Goal: Obtain resource: Obtain resource

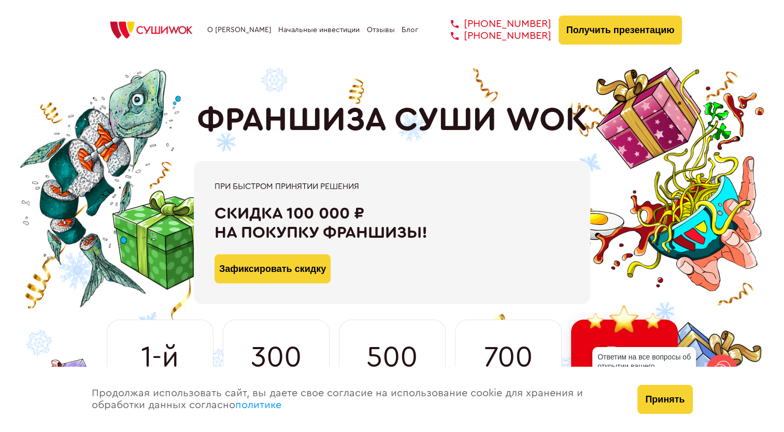
click at [298, 268] on button "Зафиксировать скидку" at bounding box center [273, 269] width 116 height 29
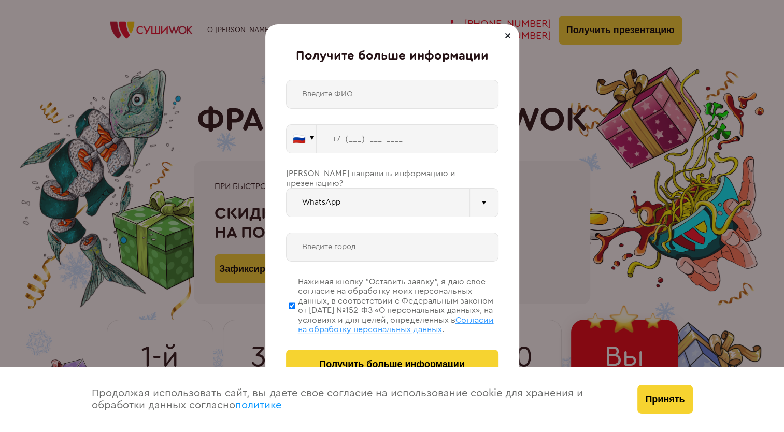
click at [119, 106] on div "Получите больше информации 🇷🇺 🇹🇷 🇧🇾 🇰🇬 🇰🇿 🇦🇿 🇦🇲 🇷🇺" at bounding box center [392, 216] width 784 height 432
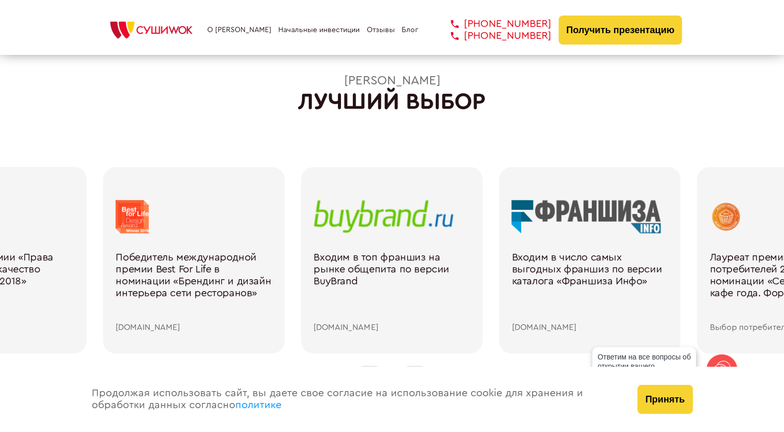
scroll to position [1504, 0]
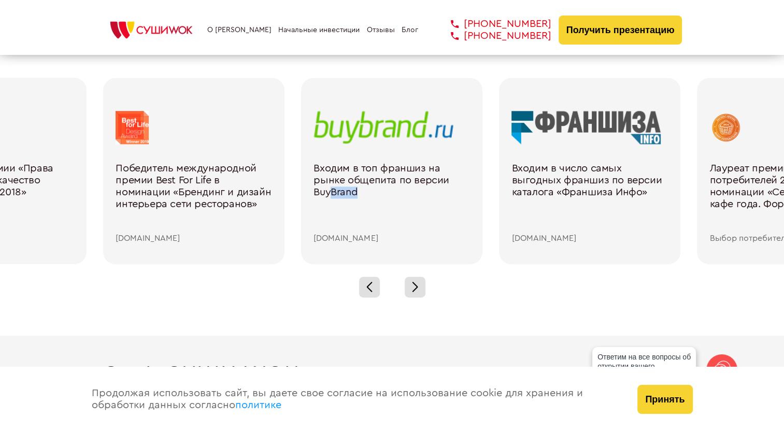
drag, startPoint x: 439, startPoint y: 194, endPoint x: 330, endPoint y: 199, distance: 109.0
click at [330, 199] on div "Входим в топ франшиз на рынке общепита по версии BuyBrand" at bounding box center [392, 199] width 157 height 72
click at [423, 282] on div at bounding box center [415, 287] width 21 height 21
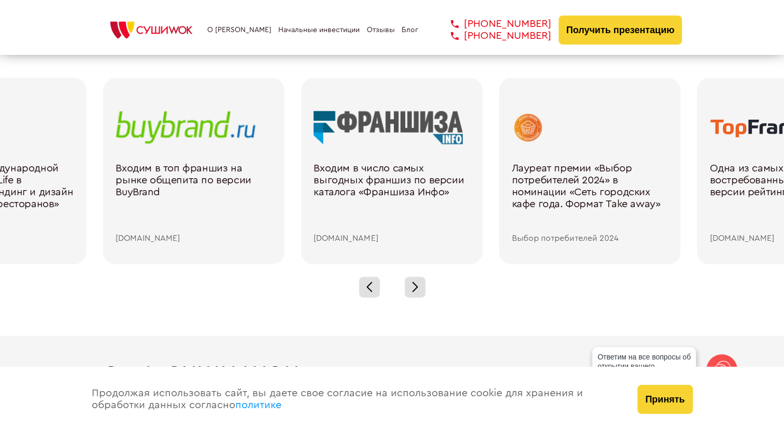
click at [466, 297] on div at bounding box center [392, 287] width 784 height 46
click at [423, 289] on div at bounding box center [415, 287] width 21 height 21
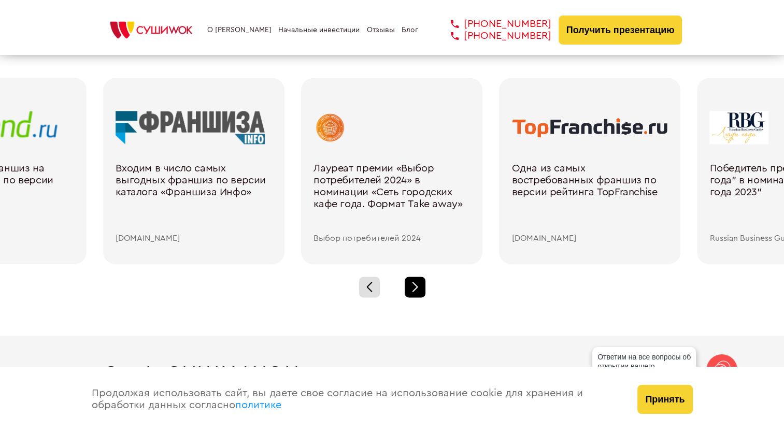
click at [423, 289] on div at bounding box center [415, 287] width 21 height 21
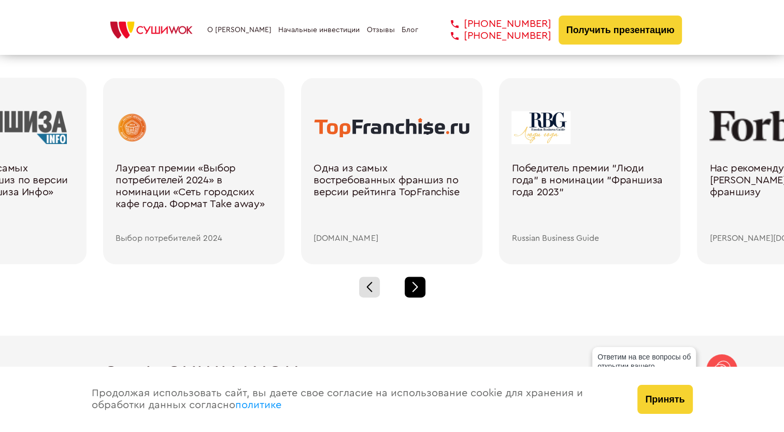
click at [423, 289] on div at bounding box center [415, 287] width 21 height 21
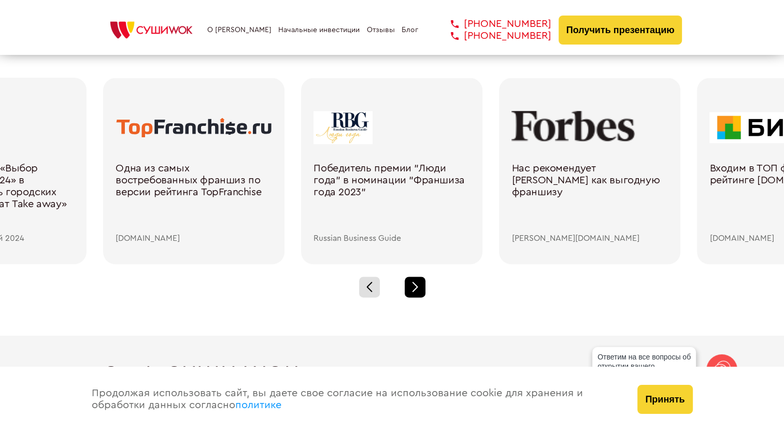
click at [423, 289] on div at bounding box center [415, 287] width 21 height 21
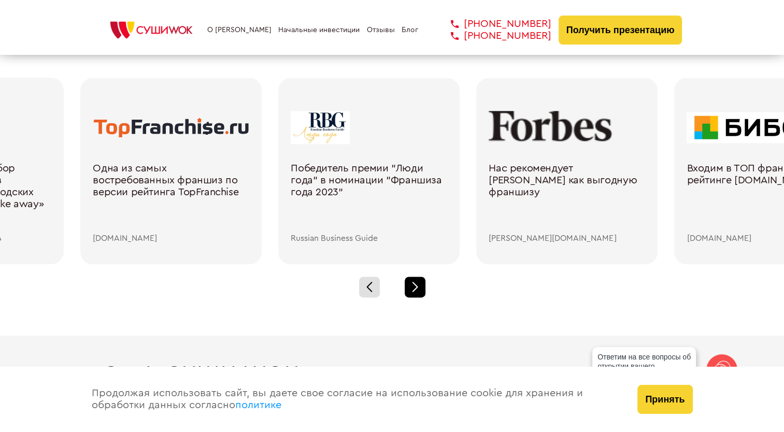
click at [423, 289] on div at bounding box center [415, 287] width 21 height 21
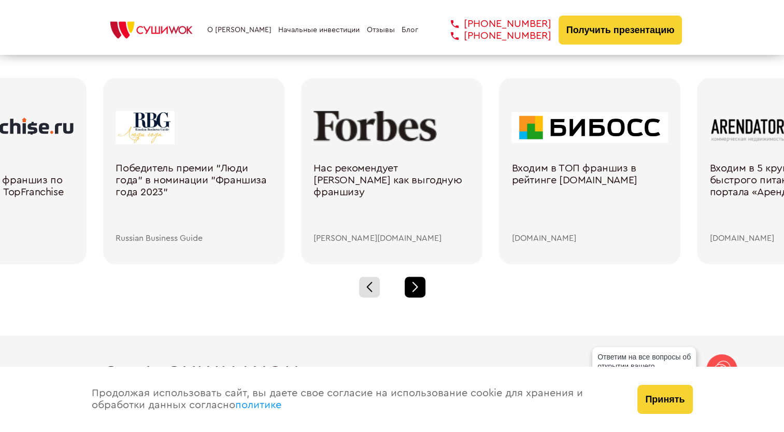
click at [423, 289] on div at bounding box center [415, 287] width 21 height 21
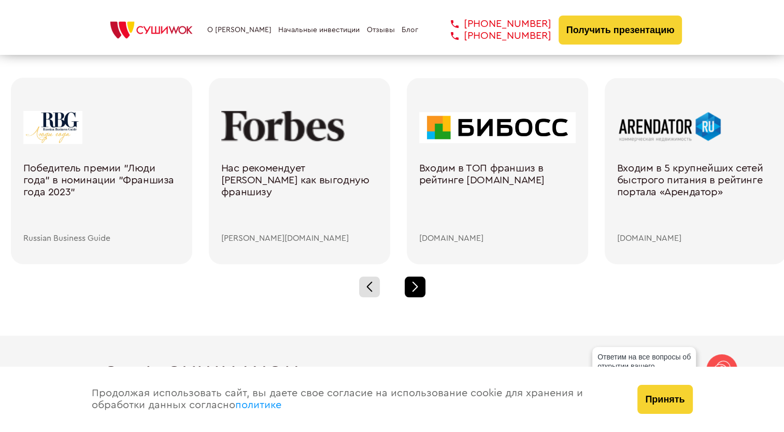
click at [423, 289] on div at bounding box center [415, 287] width 21 height 21
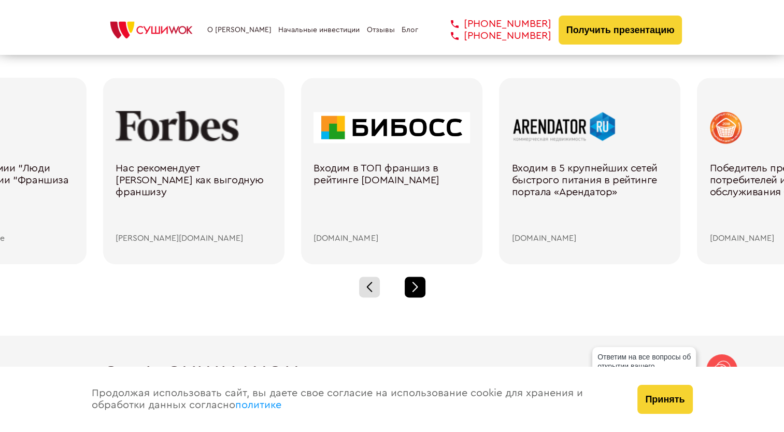
click at [423, 289] on div at bounding box center [415, 287] width 21 height 21
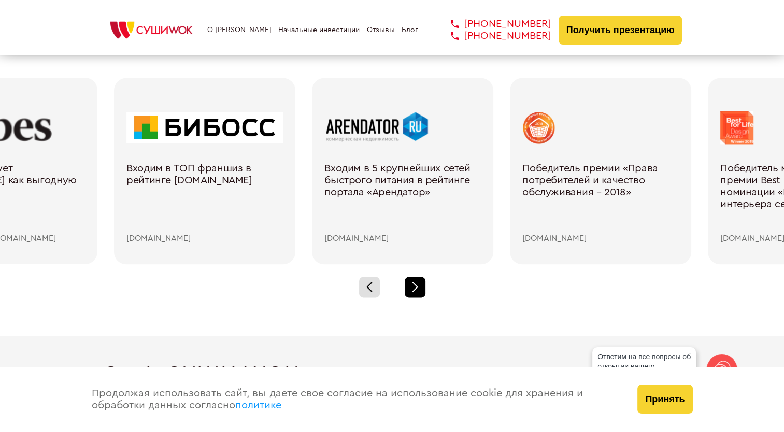
click at [423, 289] on div at bounding box center [415, 287] width 21 height 21
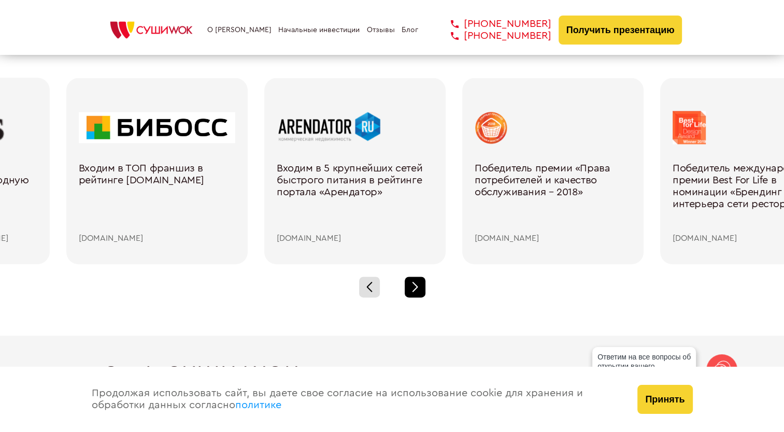
click at [423, 289] on div at bounding box center [415, 287] width 21 height 21
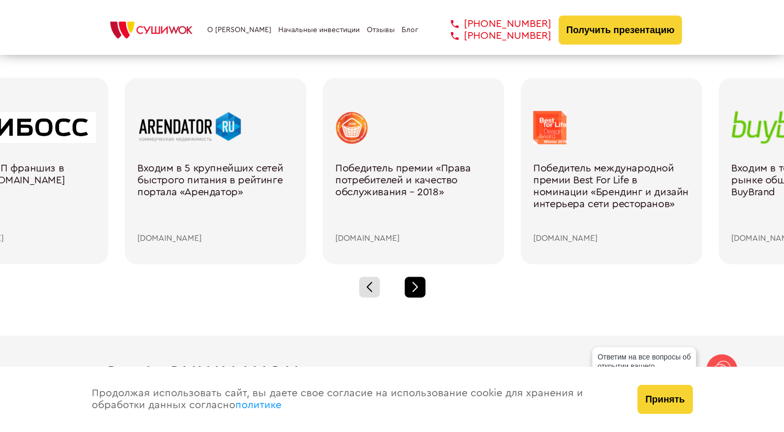
click at [423, 289] on div at bounding box center [415, 287] width 21 height 21
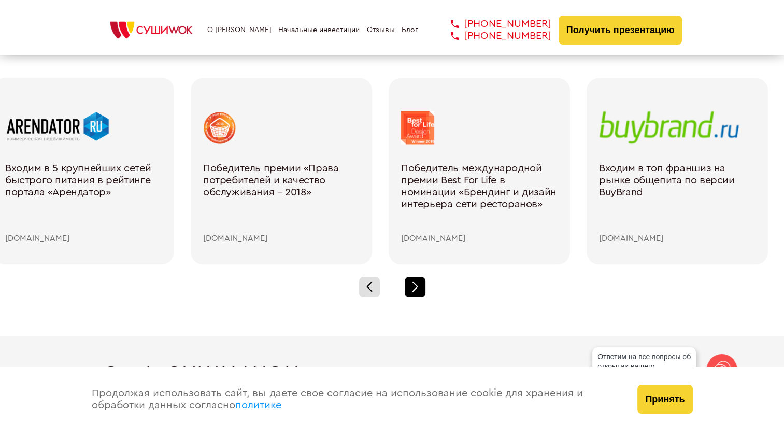
click at [423, 289] on div at bounding box center [415, 287] width 21 height 21
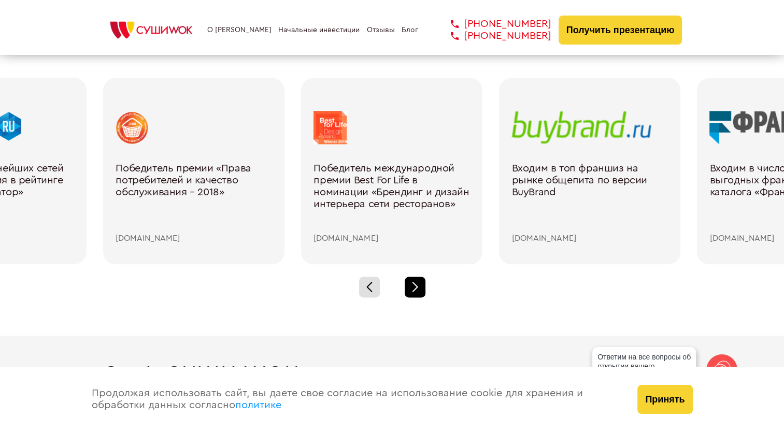
click at [423, 289] on div at bounding box center [415, 287] width 21 height 21
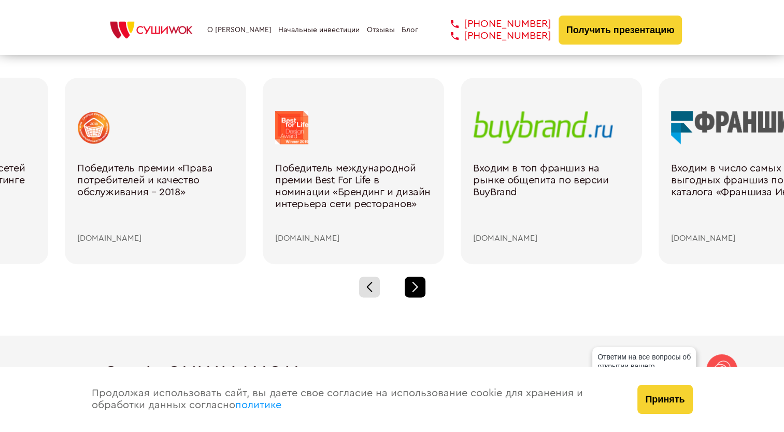
click at [423, 289] on div at bounding box center [415, 287] width 21 height 21
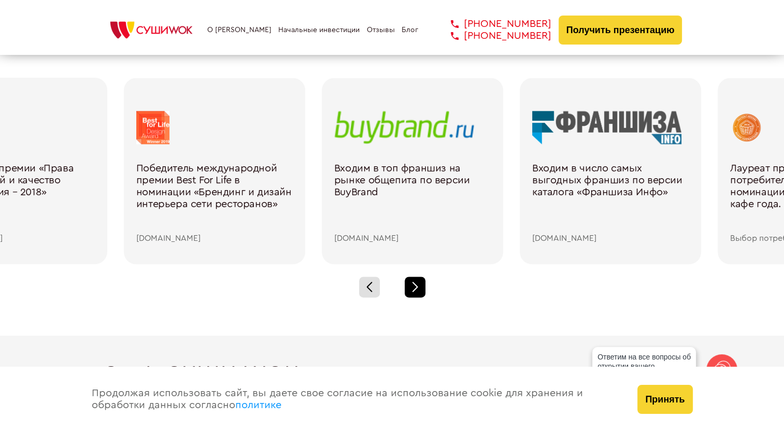
click at [423, 289] on div at bounding box center [415, 287] width 21 height 21
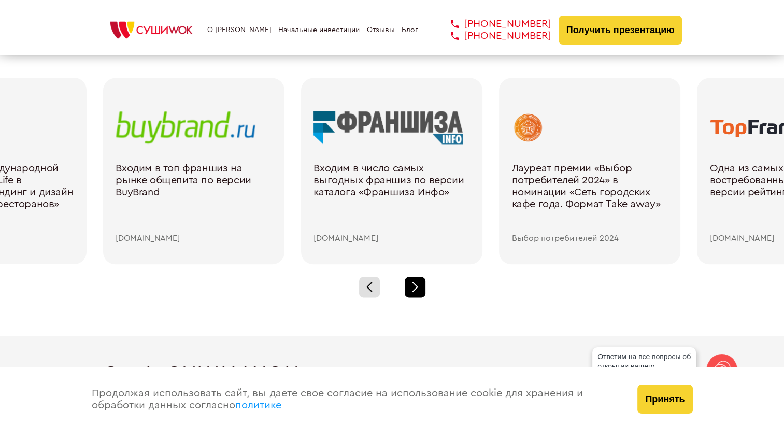
click at [423, 289] on div at bounding box center [415, 287] width 21 height 21
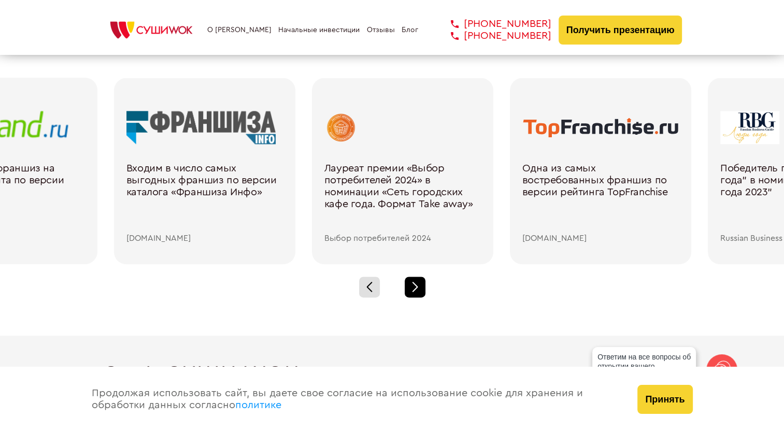
click at [423, 289] on div at bounding box center [415, 287] width 21 height 21
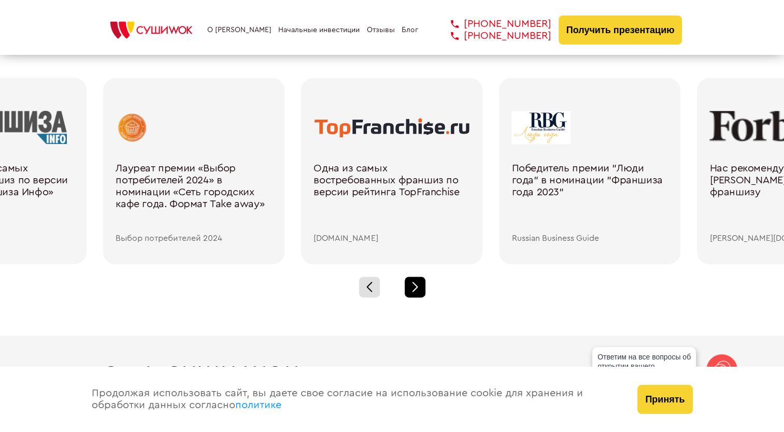
click at [423, 289] on div at bounding box center [415, 287] width 21 height 21
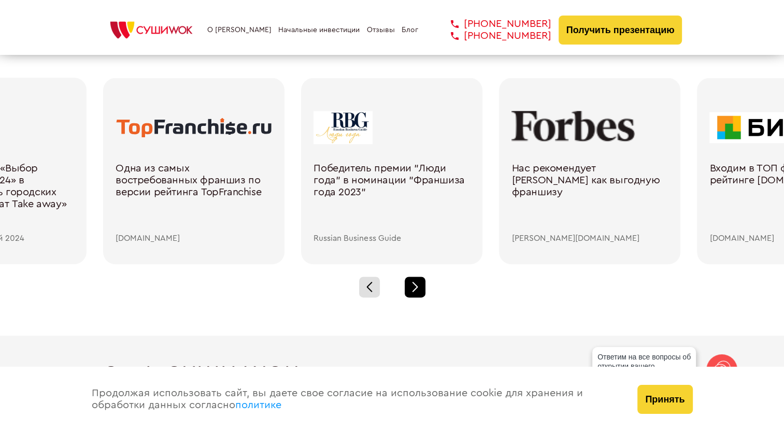
click at [423, 289] on div at bounding box center [415, 287] width 21 height 21
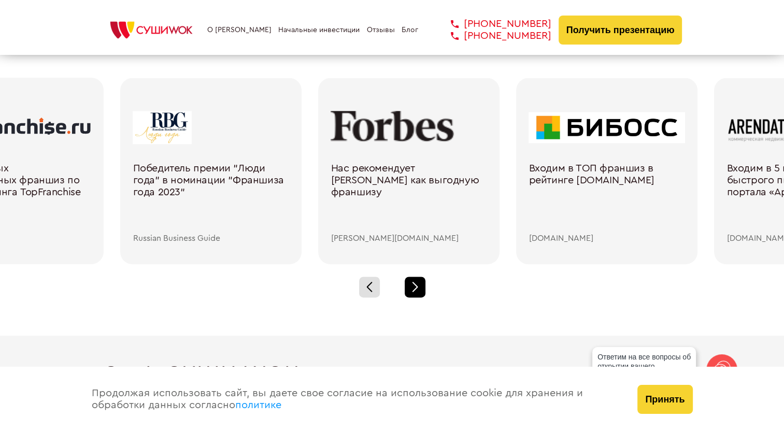
click at [423, 289] on div at bounding box center [415, 287] width 21 height 21
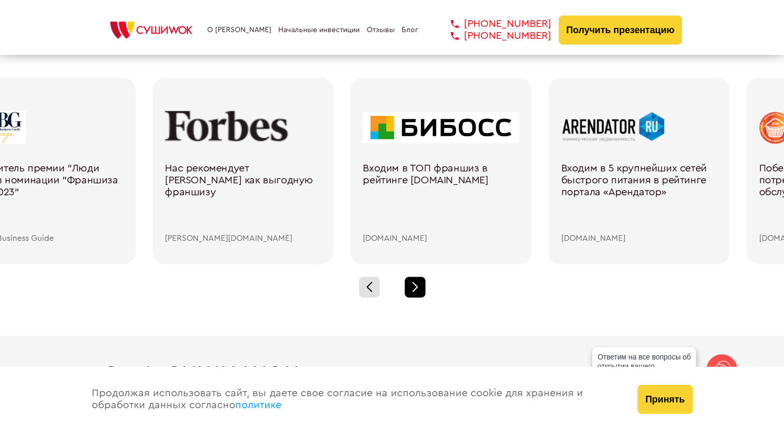
click at [423, 289] on div at bounding box center [415, 287] width 21 height 21
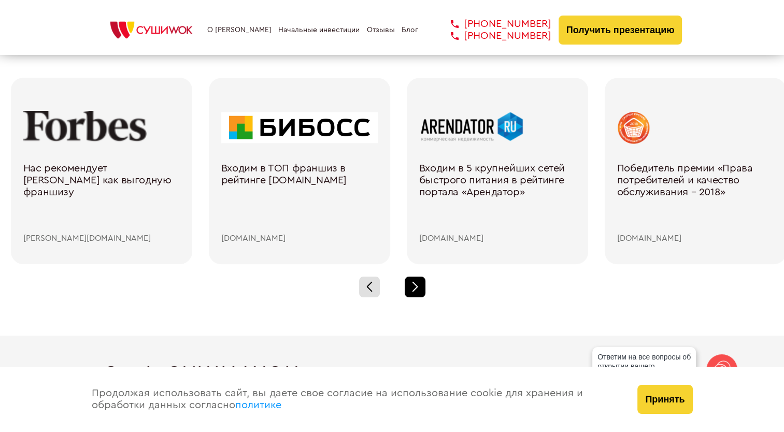
click at [423, 289] on div at bounding box center [415, 287] width 21 height 21
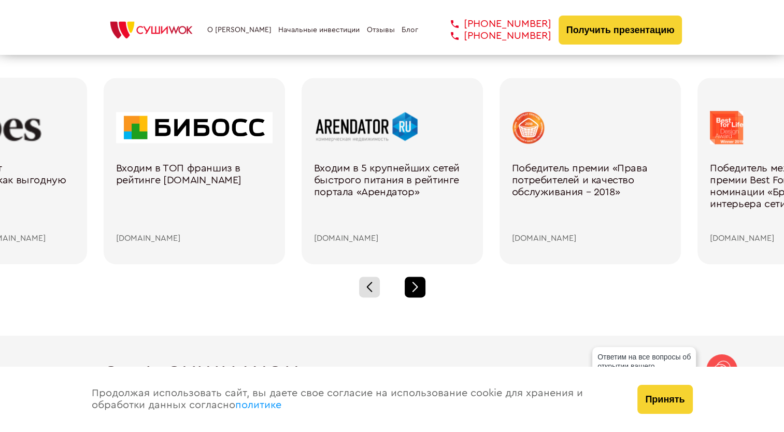
click at [423, 289] on div at bounding box center [415, 287] width 21 height 21
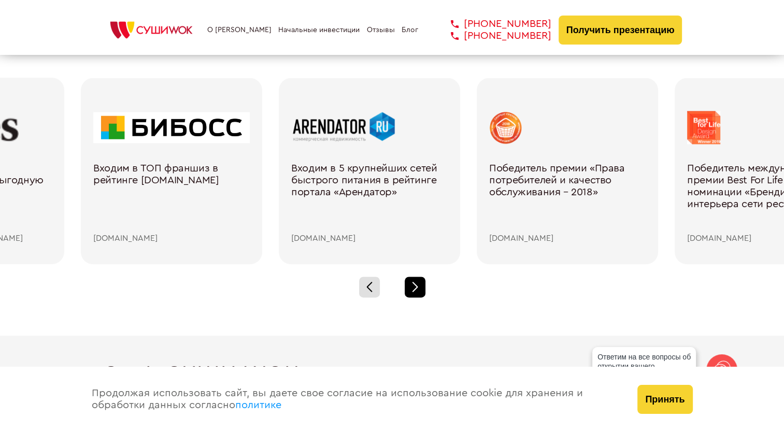
click at [423, 289] on div at bounding box center [415, 287] width 21 height 21
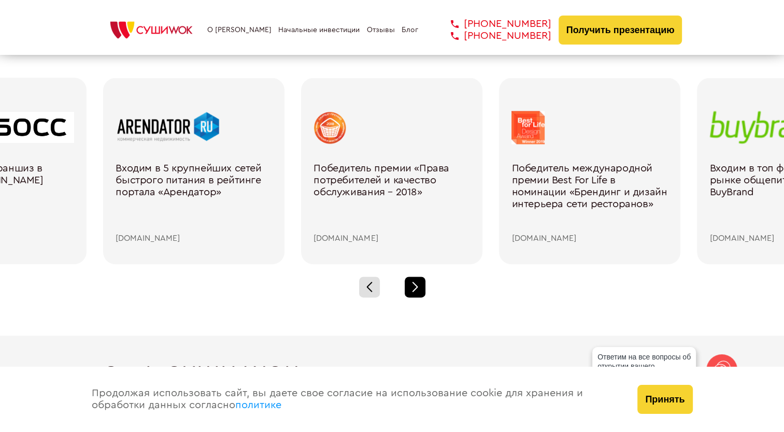
click at [423, 289] on div at bounding box center [415, 287] width 21 height 21
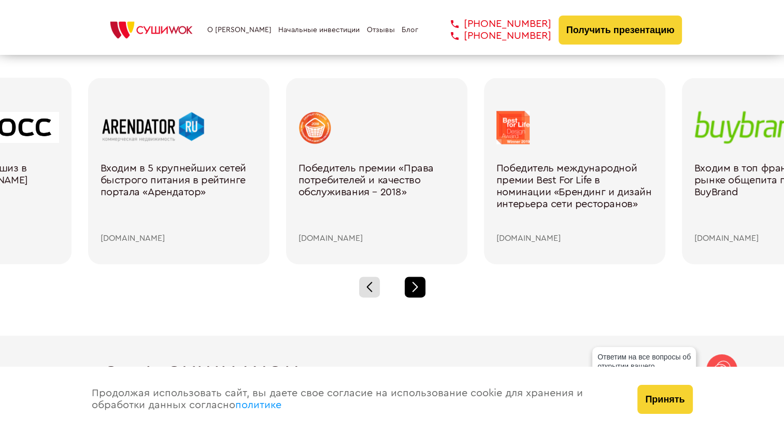
click at [423, 289] on div at bounding box center [415, 287] width 21 height 21
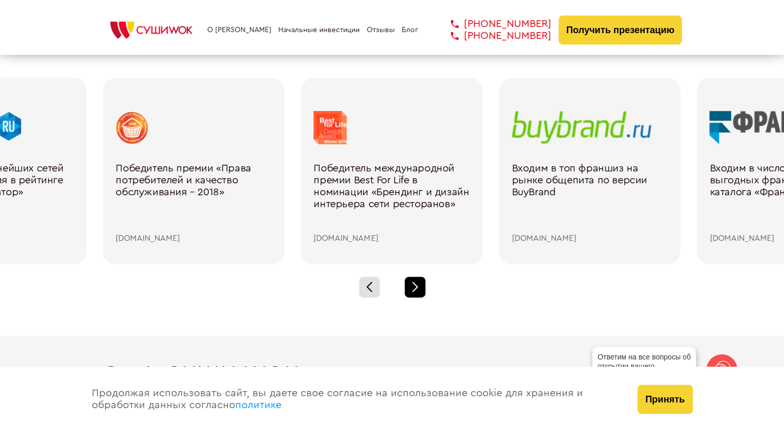
click at [423, 289] on div at bounding box center [415, 287] width 21 height 21
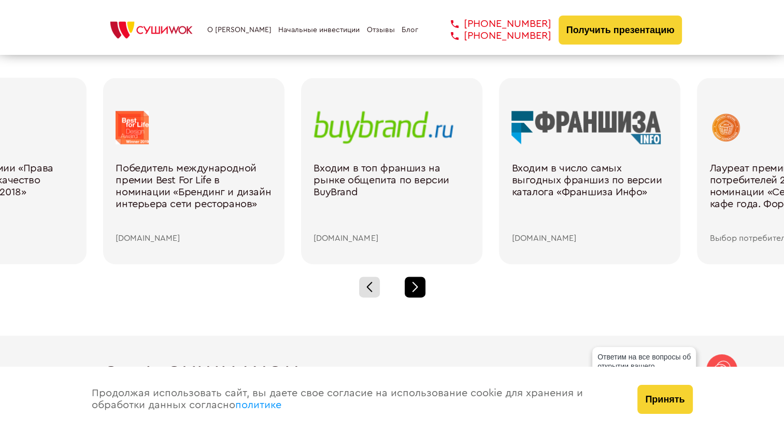
click at [423, 289] on div at bounding box center [415, 287] width 21 height 21
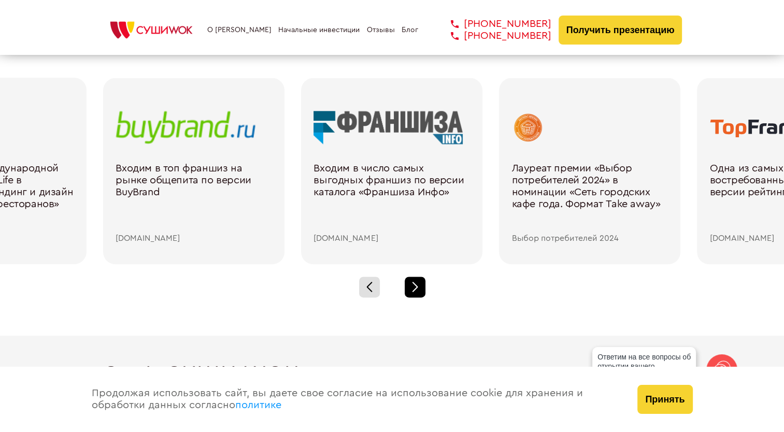
click at [423, 289] on div at bounding box center [415, 287] width 21 height 21
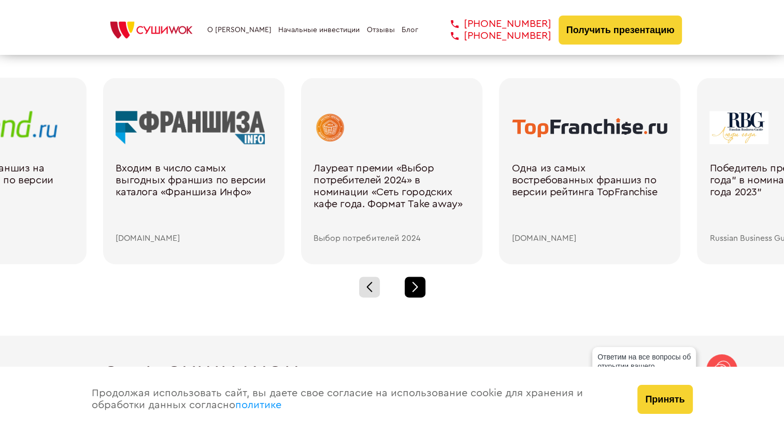
click at [423, 289] on div at bounding box center [415, 287] width 21 height 21
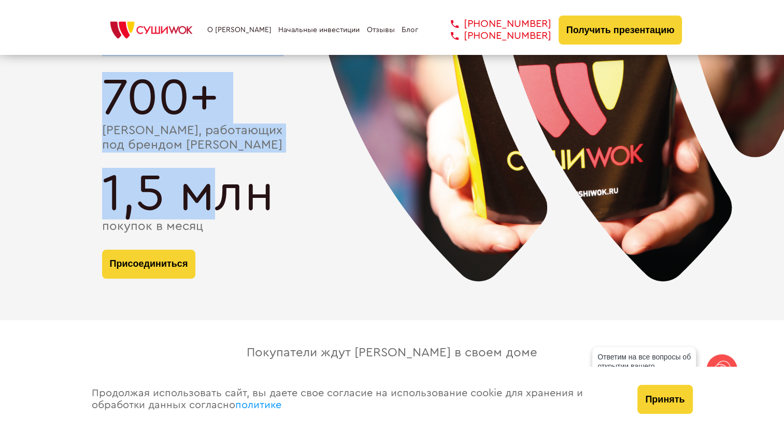
scroll to position [2022, 0]
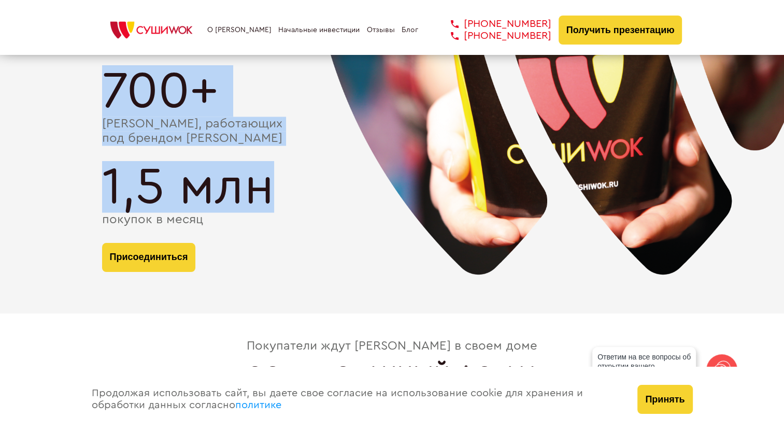
drag, startPoint x: 109, startPoint y: 105, endPoint x: 265, endPoint y: 205, distance: 185.8
click at [265, 205] on div "Сеть Суши Wok 14 лет на рынке 300+ населенных пунктов, где уже есть [GEOGRAPHIC…" at bounding box center [392, 65] width 581 height 444
drag, startPoint x: 265, startPoint y: 205, endPoint x: 307, endPoint y: 205, distance: 42.0
click at [307, 205] on div "1,5 млн" at bounding box center [392, 187] width 581 height 52
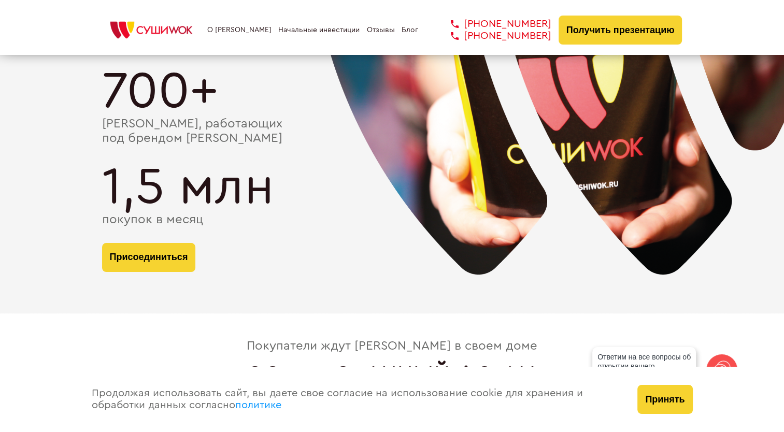
click at [340, 248] on div "Присоединиться" at bounding box center [392, 257] width 581 height 29
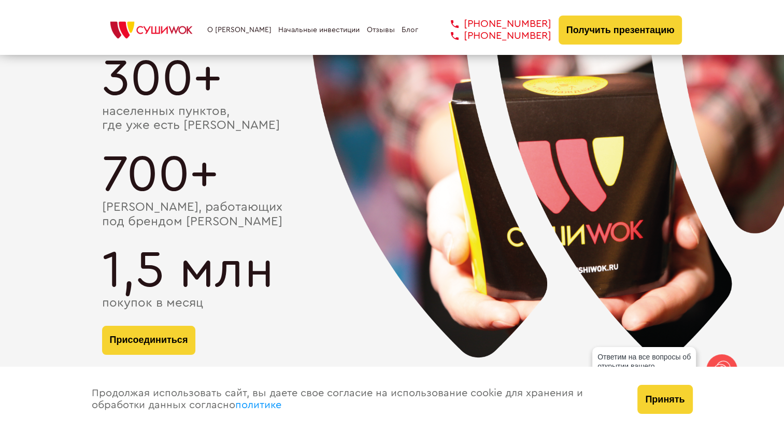
scroll to position [1970, 0]
